Goal: Task Accomplishment & Management: Manage account settings

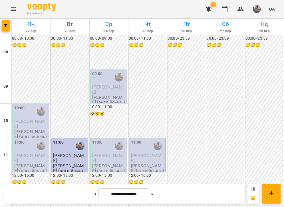
scroll to position [368, 0]
click at [28, 118] on span "[PERSON_NAME]" at bounding box center [29, 123] width 31 height 10
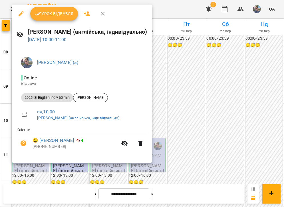
click at [50, 11] on span "Урок відбувся" at bounding box center [54, 13] width 39 height 7
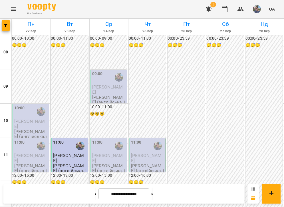
scroll to position [34, 0]
click at [25, 139] on div "11:00" at bounding box center [30, 145] width 33 height 13
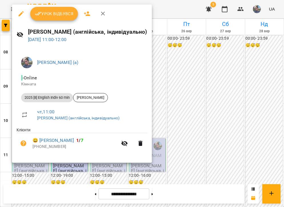
click at [64, 15] on span "Урок відбувся" at bounding box center [54, 13] width 39 height 7
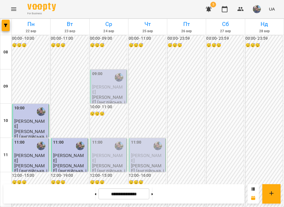
scroll to position [306, 0]
